Goal: Book appointment/travel/reservation

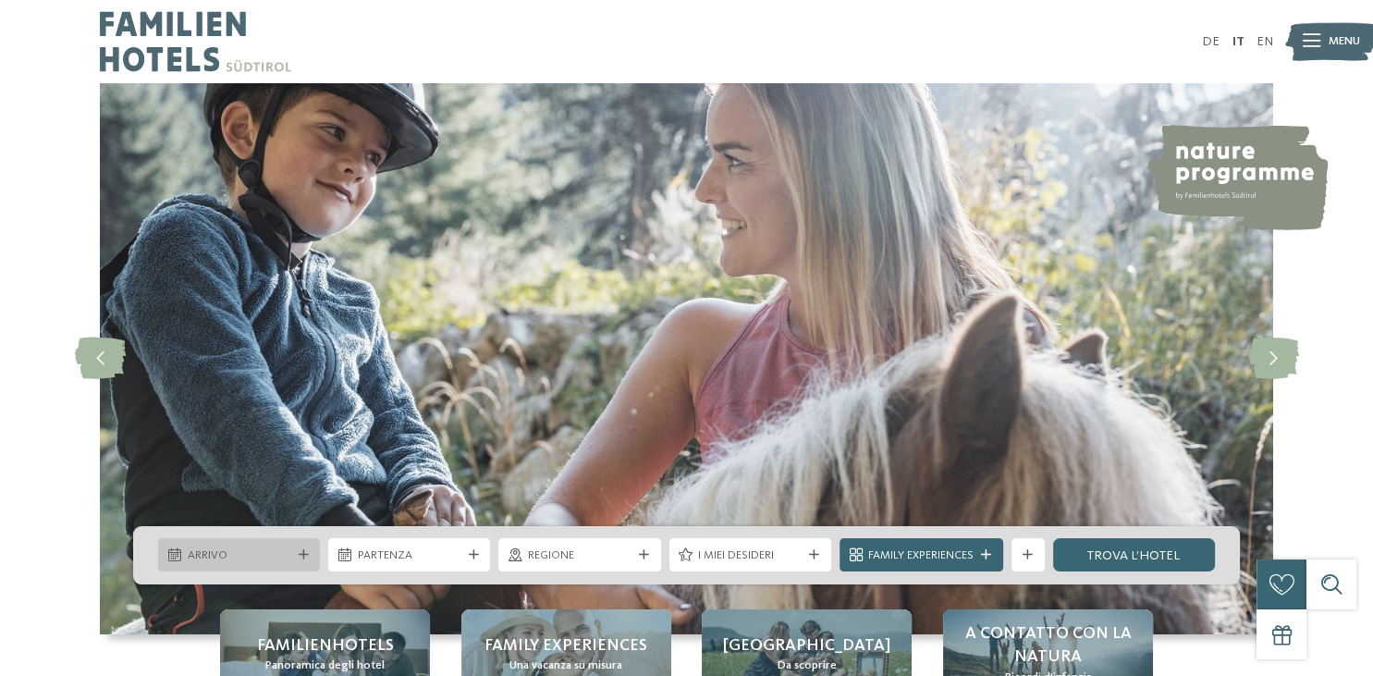
click at [295, 556] on div at bounding box center [303, 555] width 17 height 10
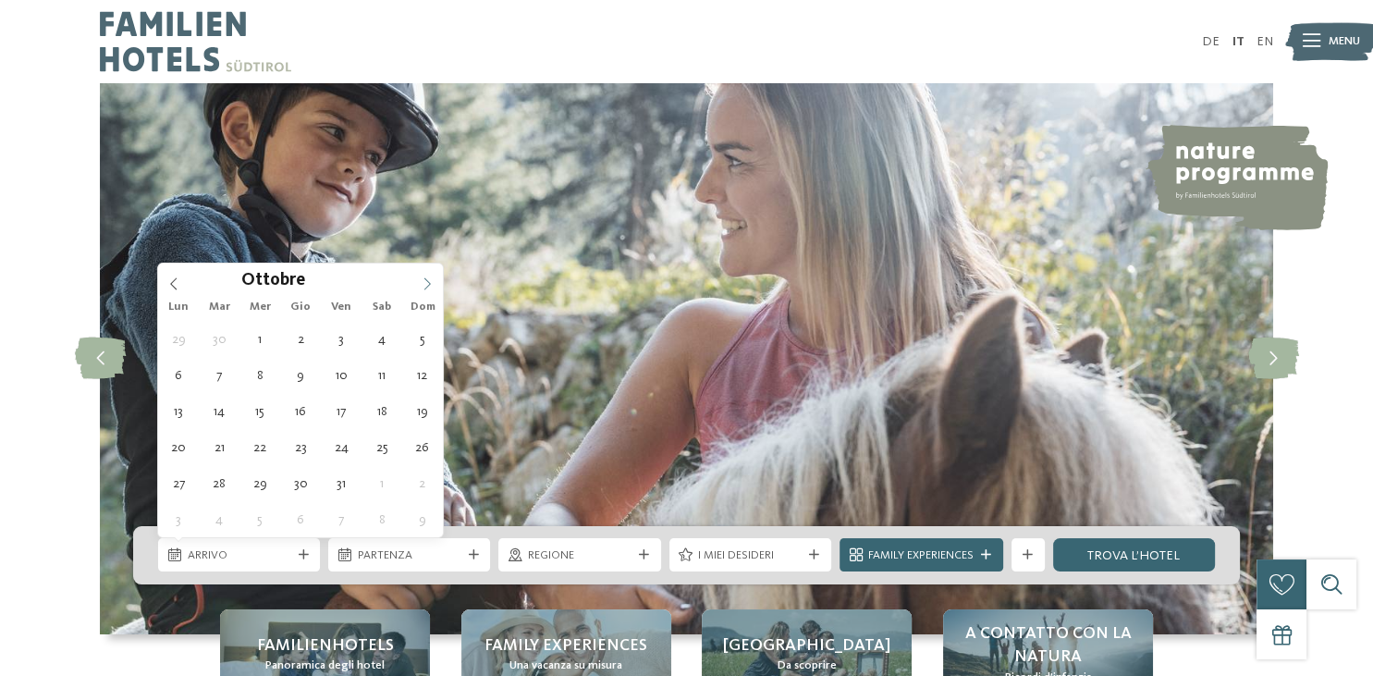
click at [426, 279] on icon at bounding box center [428, 284] width 6 height 12
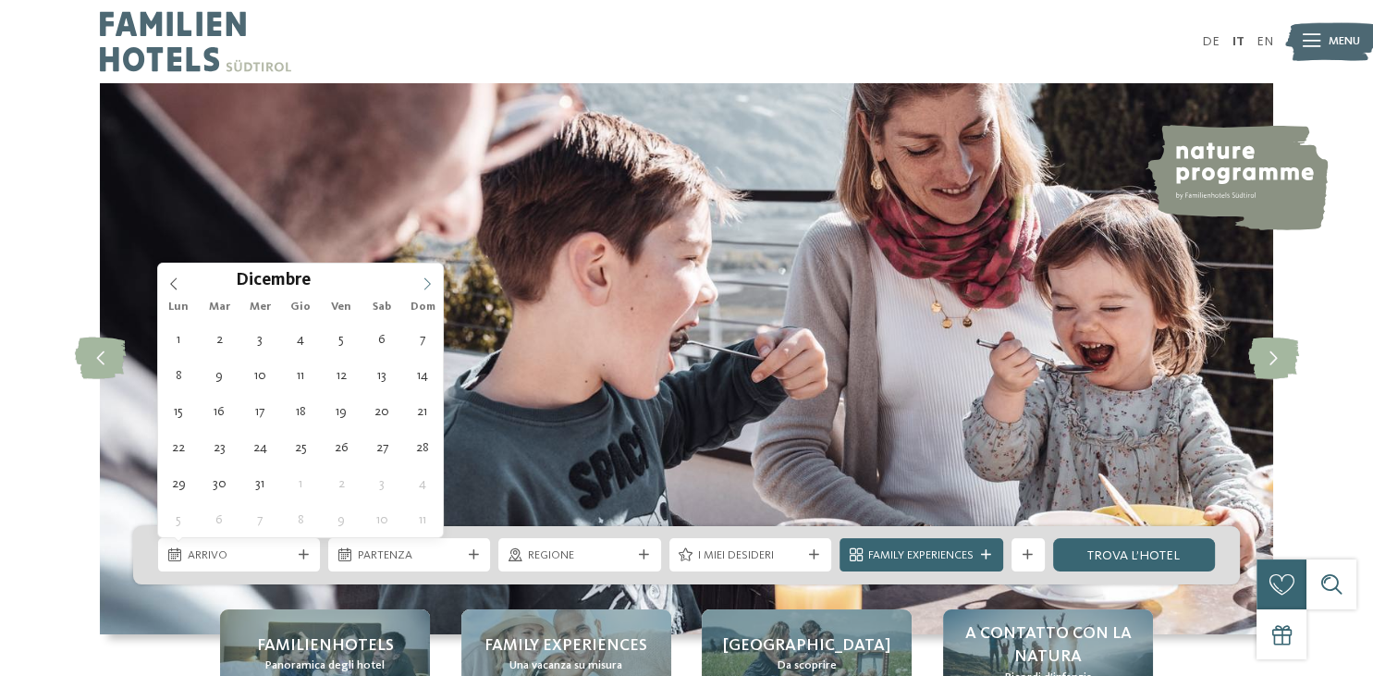
click at [426, 279] on icon at bounding box center [428, 284] width 6 height 12
type input "****"
click at [426, 279] on icon at bounding box center [428, 284] width 6 height 12
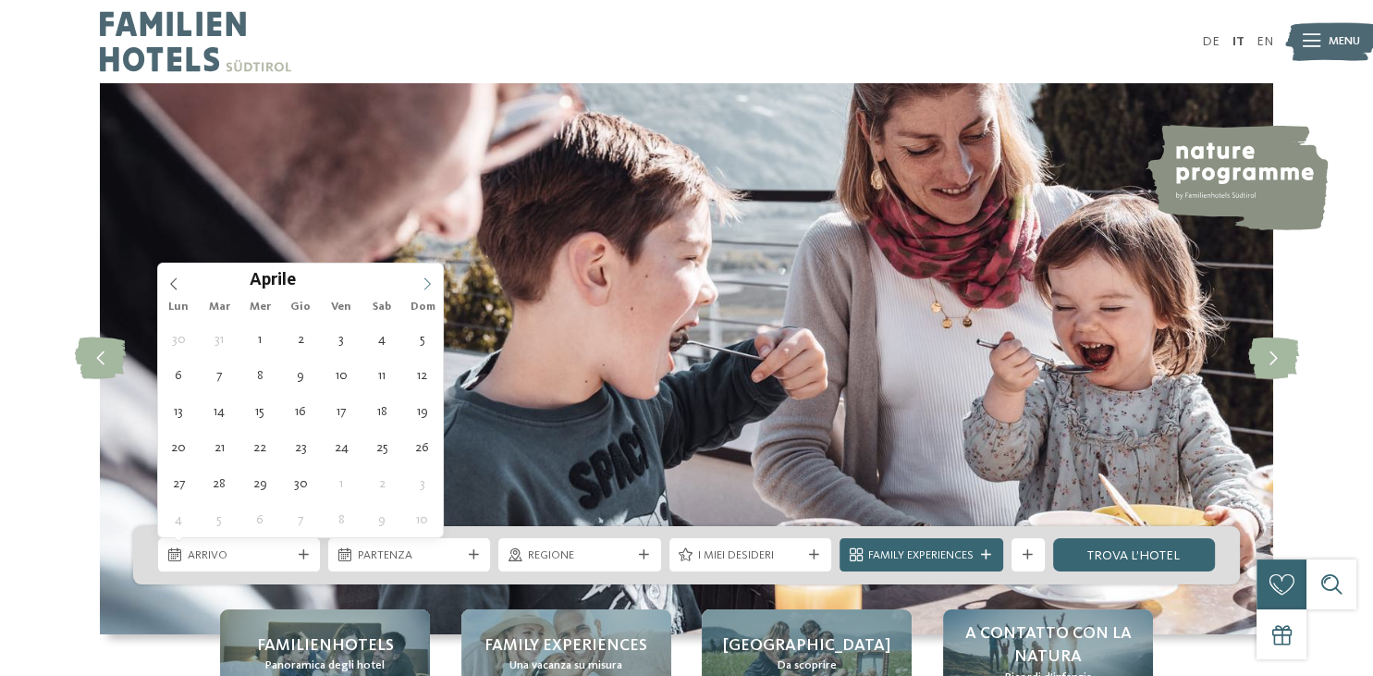
click at [426, 279] on icon at bounding box center [428, 284] width 6 height 12
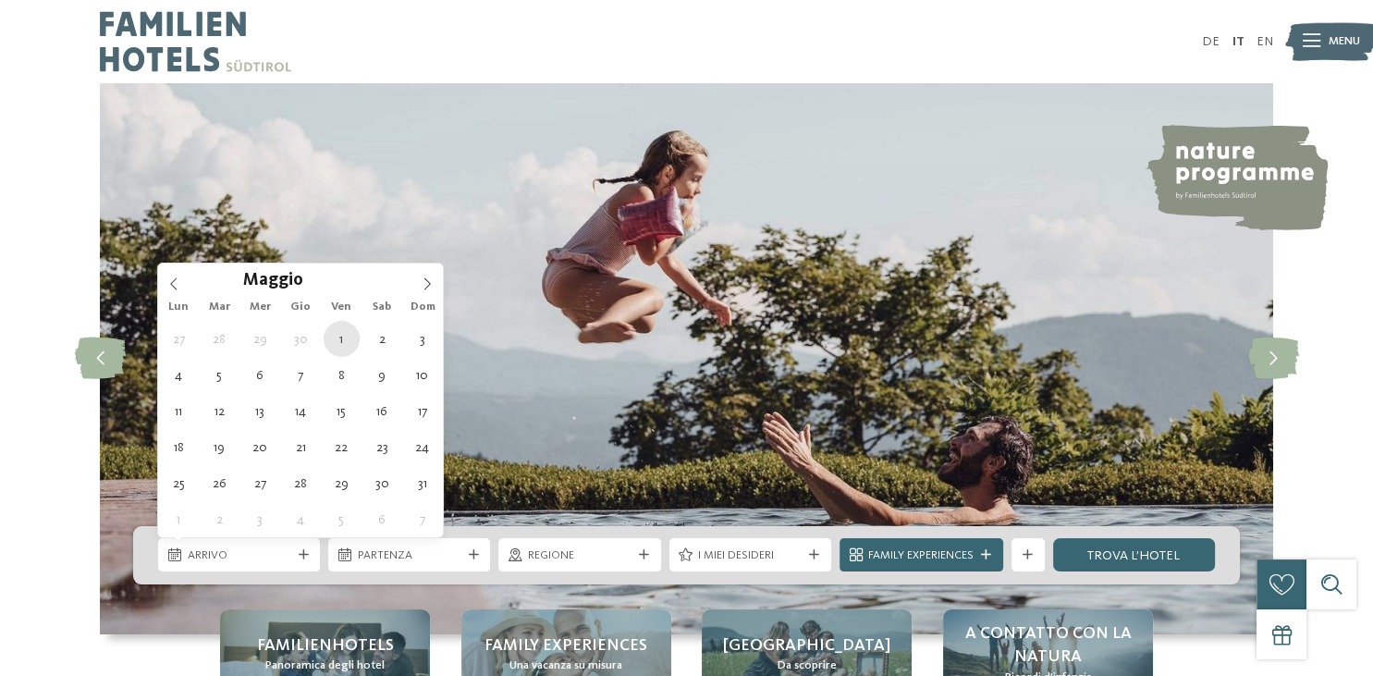
type div "[DATE]"
type input "****"
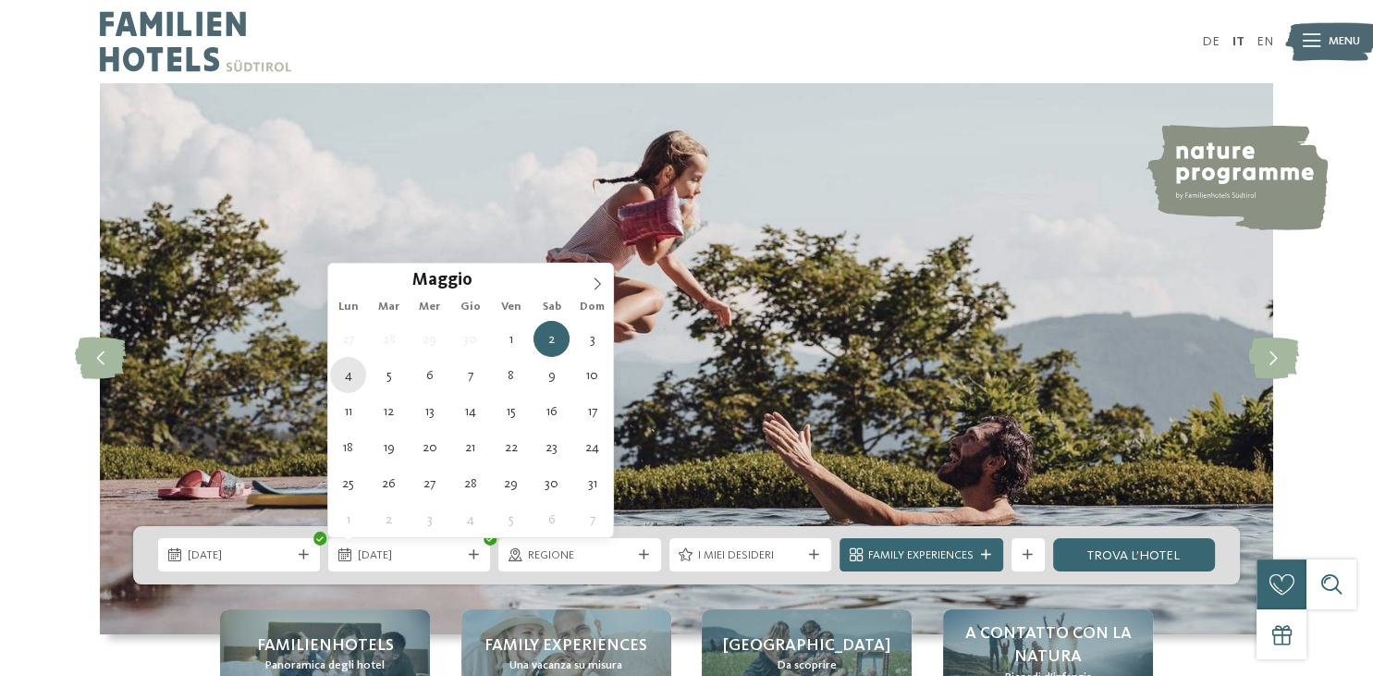
type div "[DATE]"
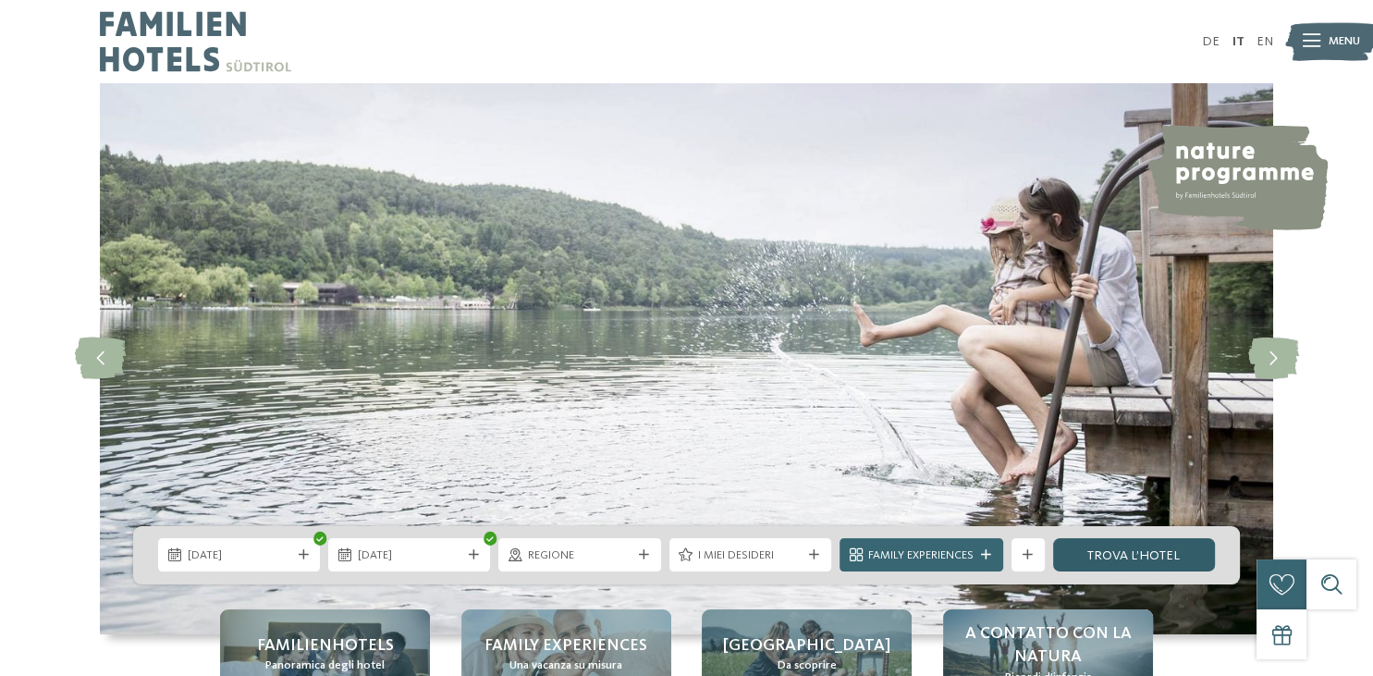
click at [1117, 556] on link "trova l’hotel" at bounding box center [1134, 554] width 162 height 33
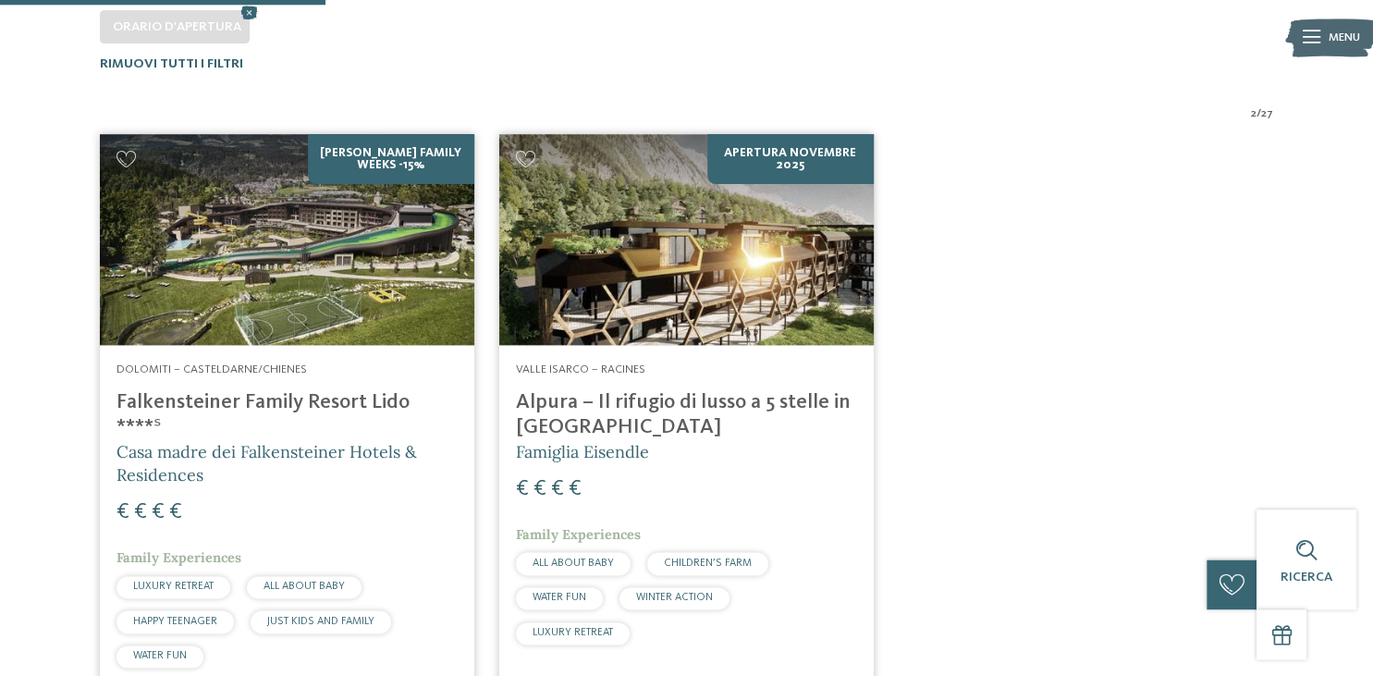
scroll to position [521, 0]
